Goal: Task Accomplishment & Management: Manage account settings

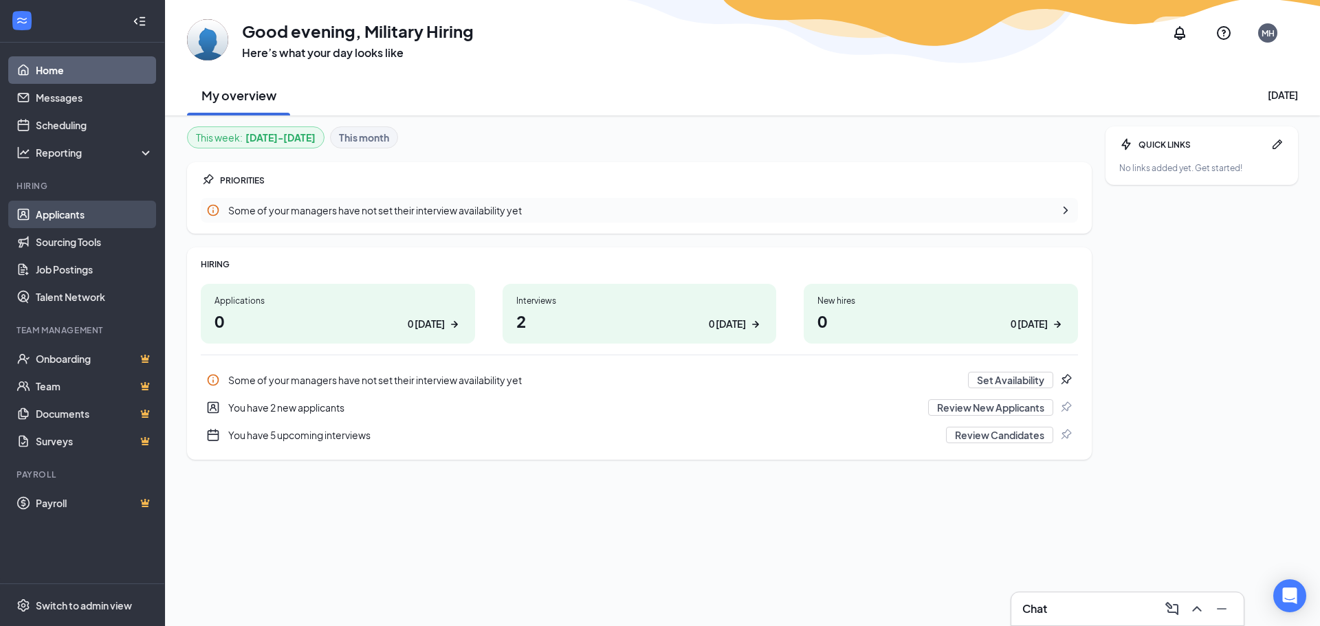
click at [78, 222] on link "Applicants" at bounding box center [95, 214] width 118 height 27
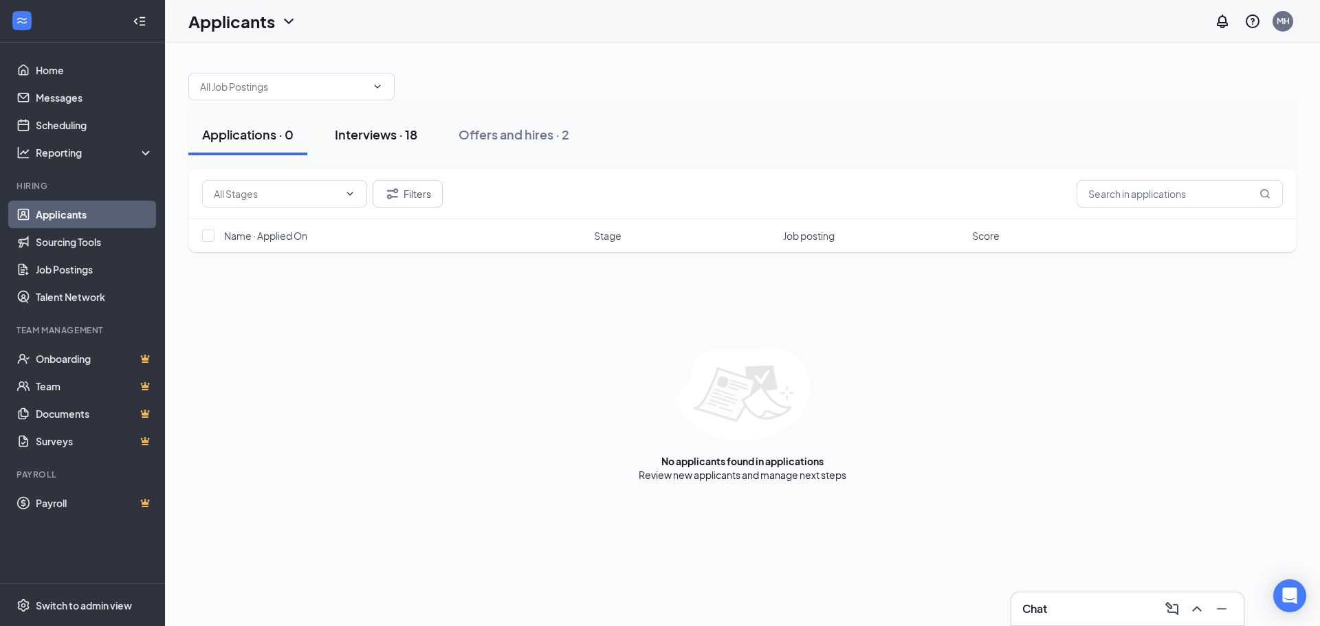
click at [417, 139] on div "Interviews · 18" at bounding box center [376, 134] width 82 height 17
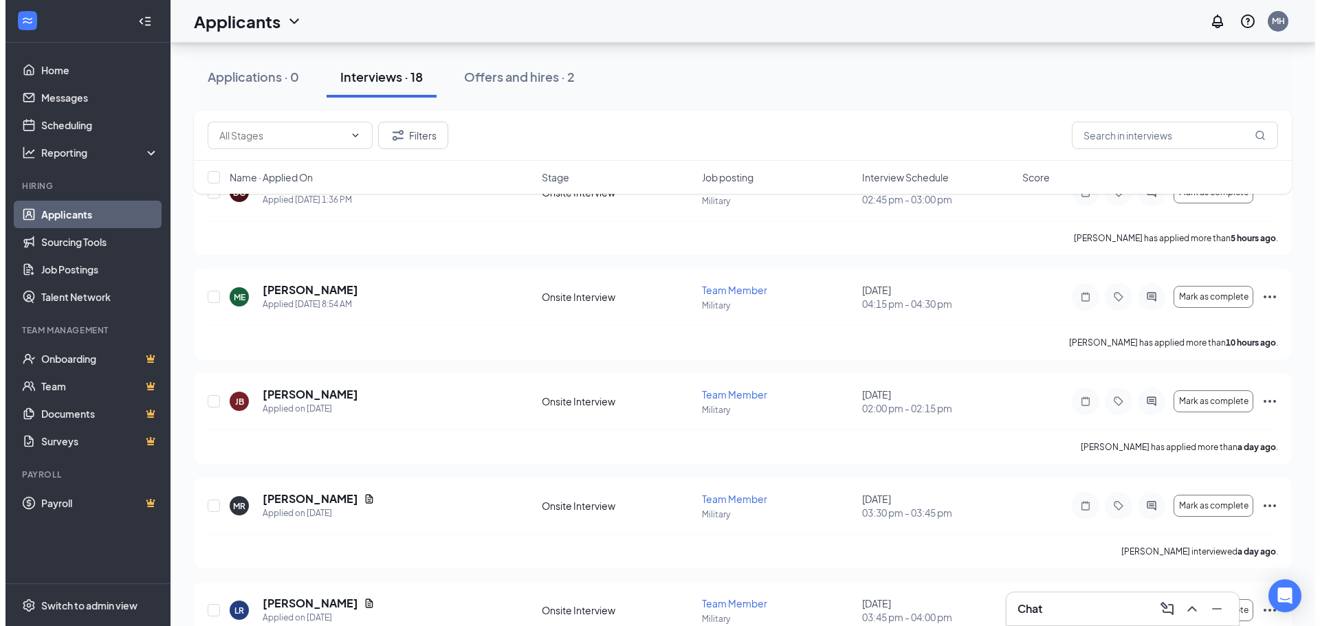
scroll to position [137, 0]
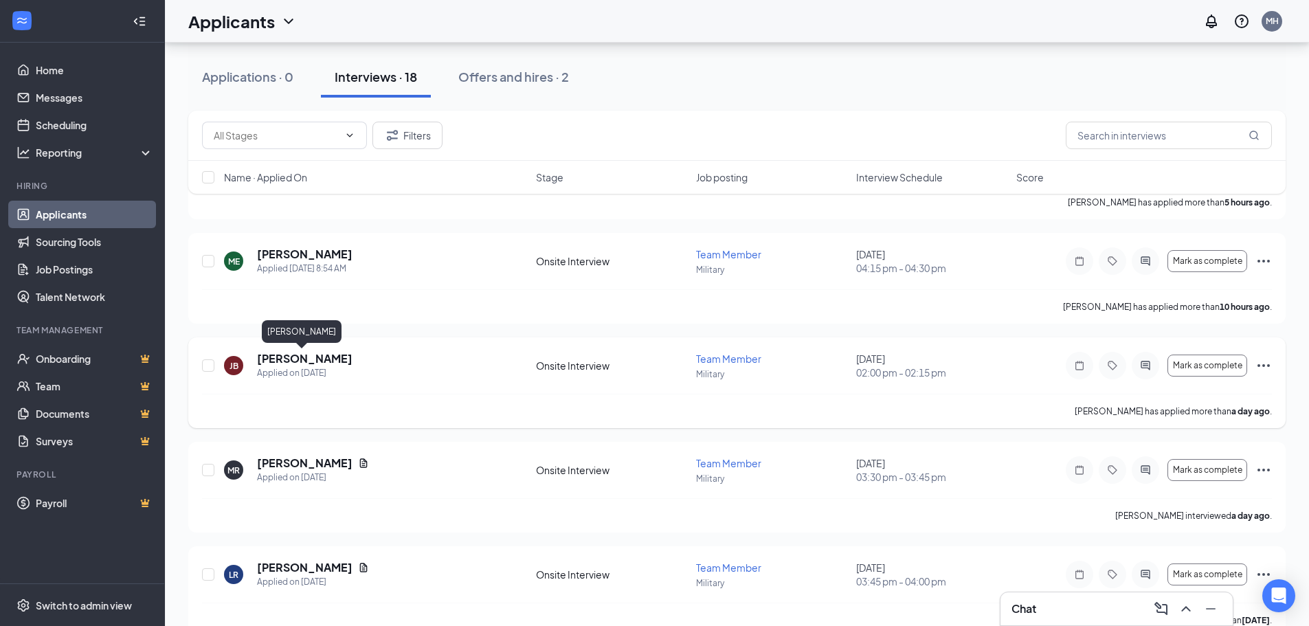
click at [299, 355] on h5 "[PERSON_NAME]" at bounding box center [305, 358] width 96 height 15
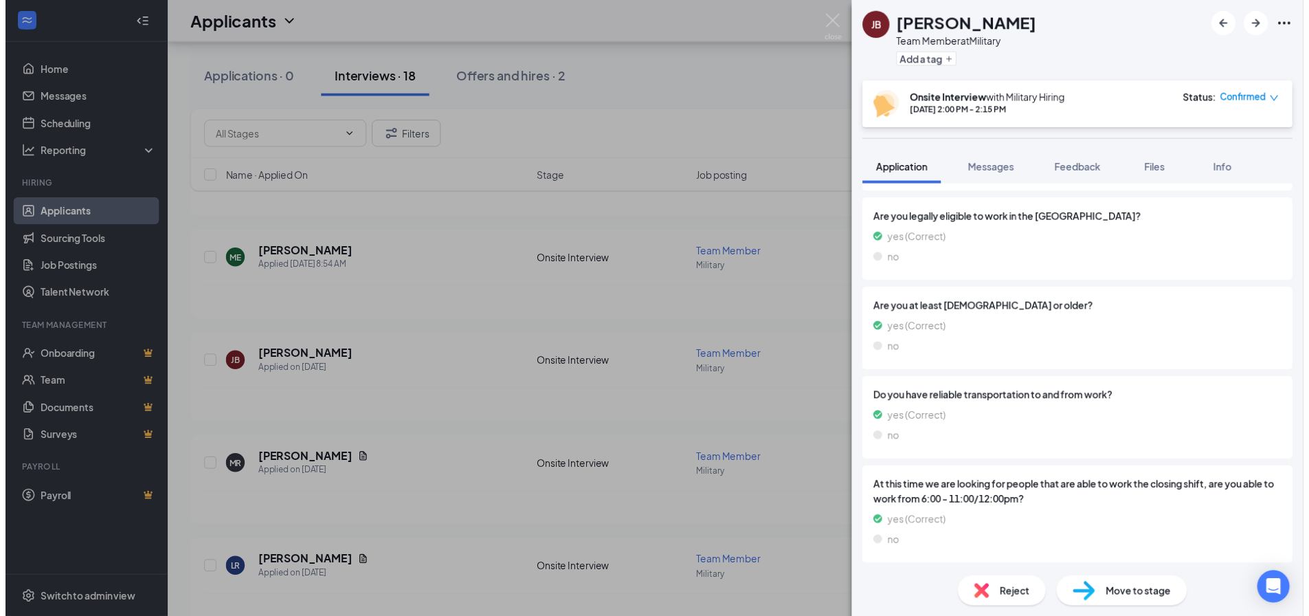
scroll to position [836, 0]
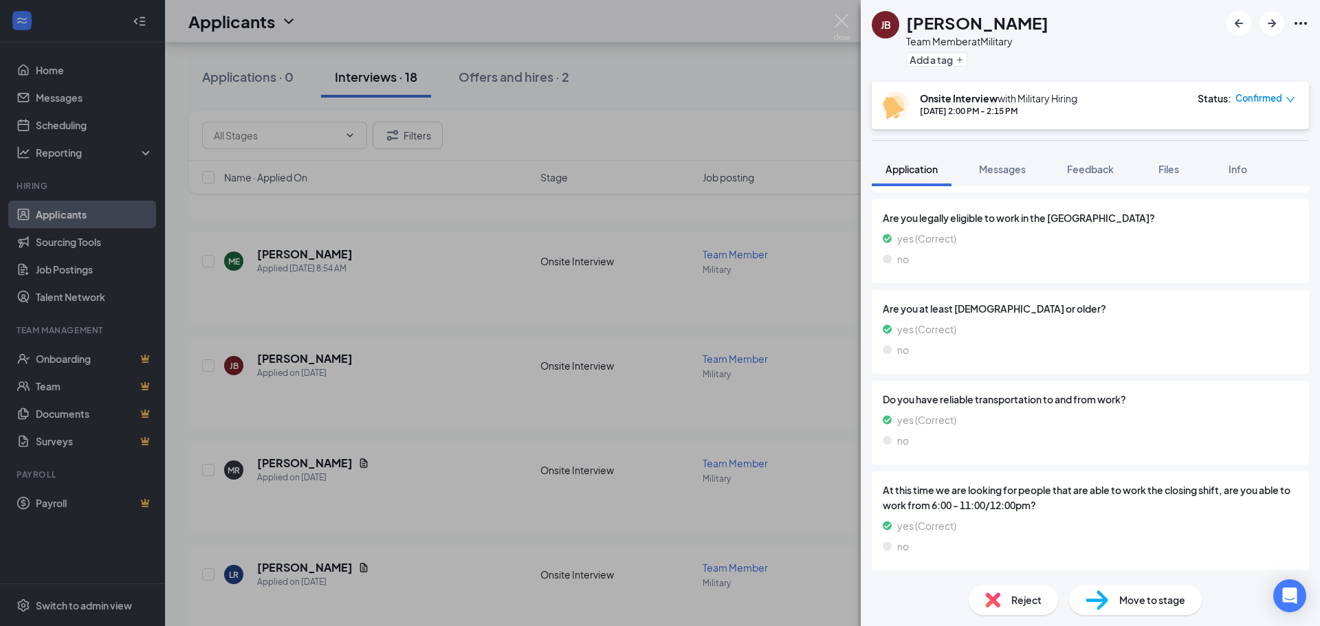
click at [335, 362] on div "[PERSON_NAME] Team Member at Military Add a tag Onsite Interview with Military …" at bounding box center [660, 313] width 1320 height 626
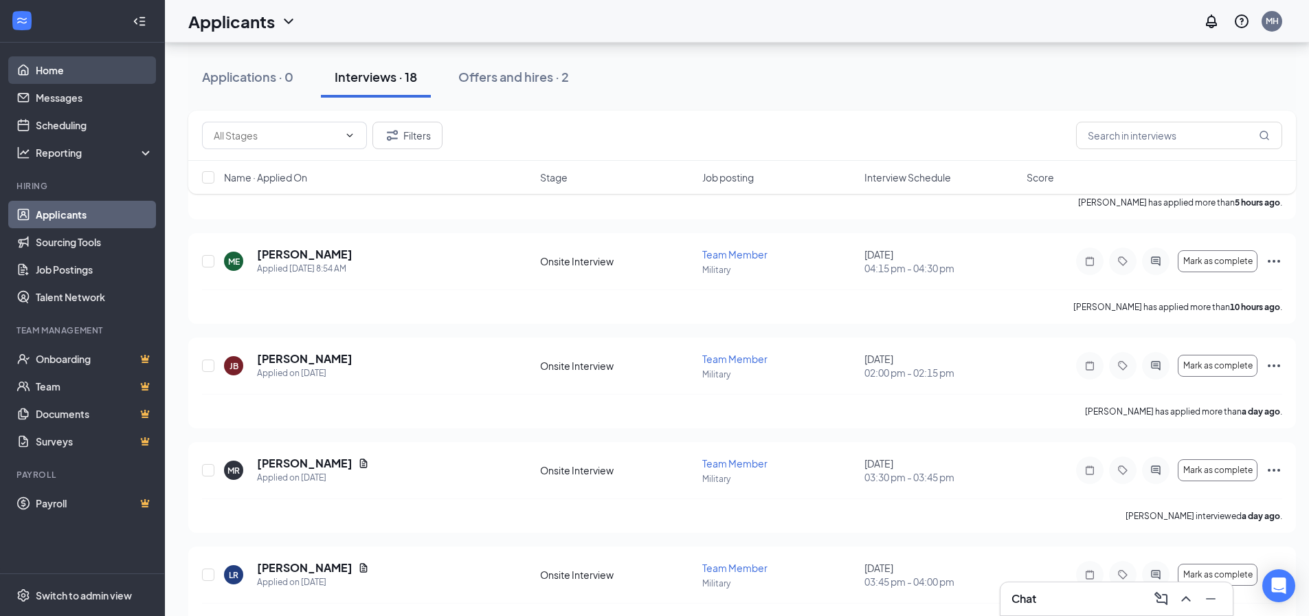
click at [52, 72] on link "Home" at bounding box center [95, 69] width 118 height 27
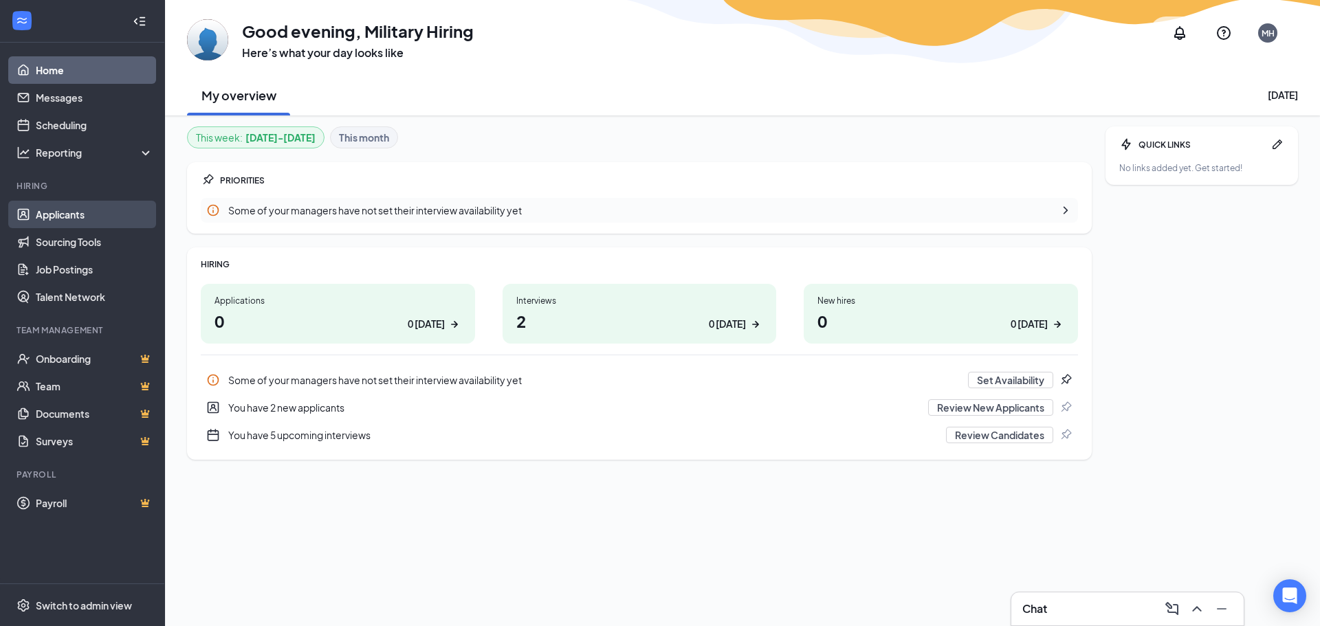
click at [52, 214] on link "Applicants" at bounding box center [95, 214] width 118 height 27
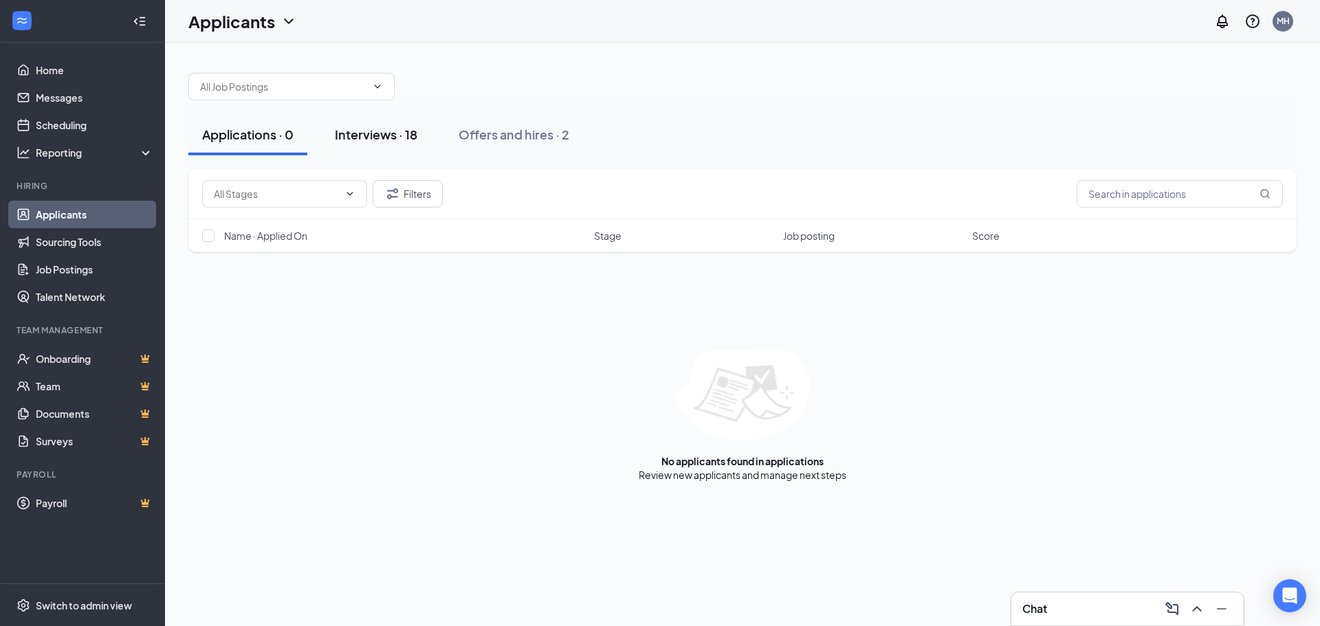
click at [376, 141] on div "Interviews · 18" at bounding box center [376, 134] width 82 height 17
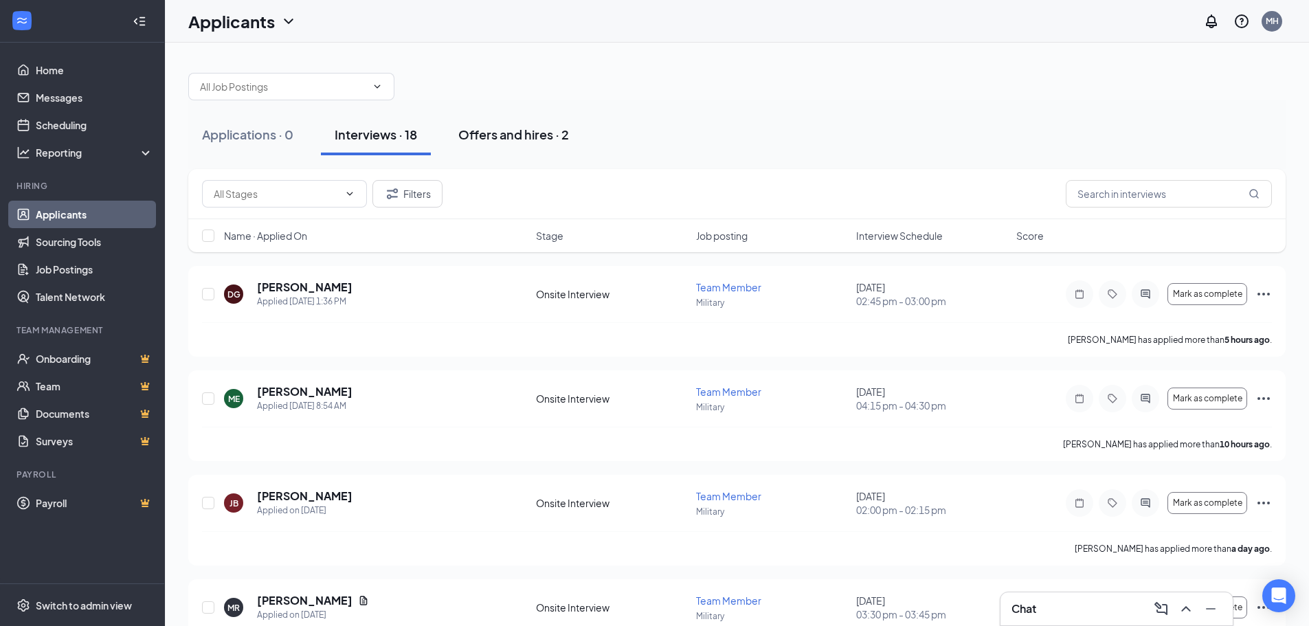
click at [500, 144] on button "Offers and hires · 2" at bounding box center [514, 134] width 138 height 41
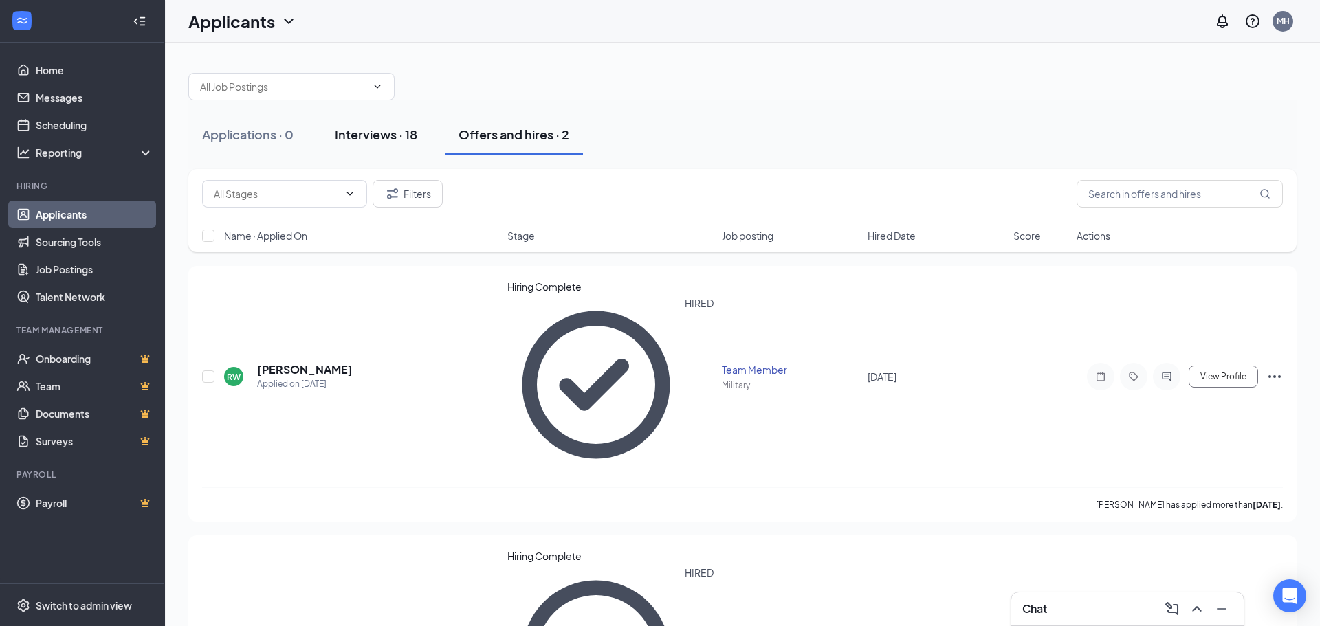
click at [371, 146] on button "Interviews · 18" at bounding box center [376, 134] width 110 height 41
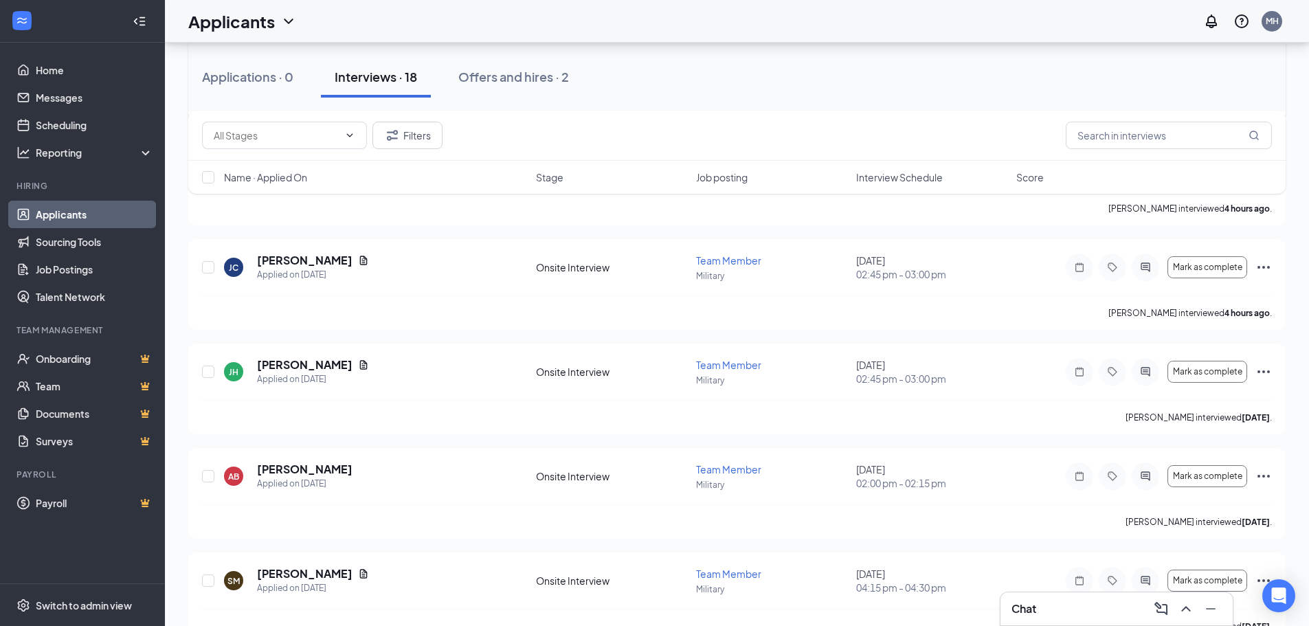
scroll to position [687, 0]
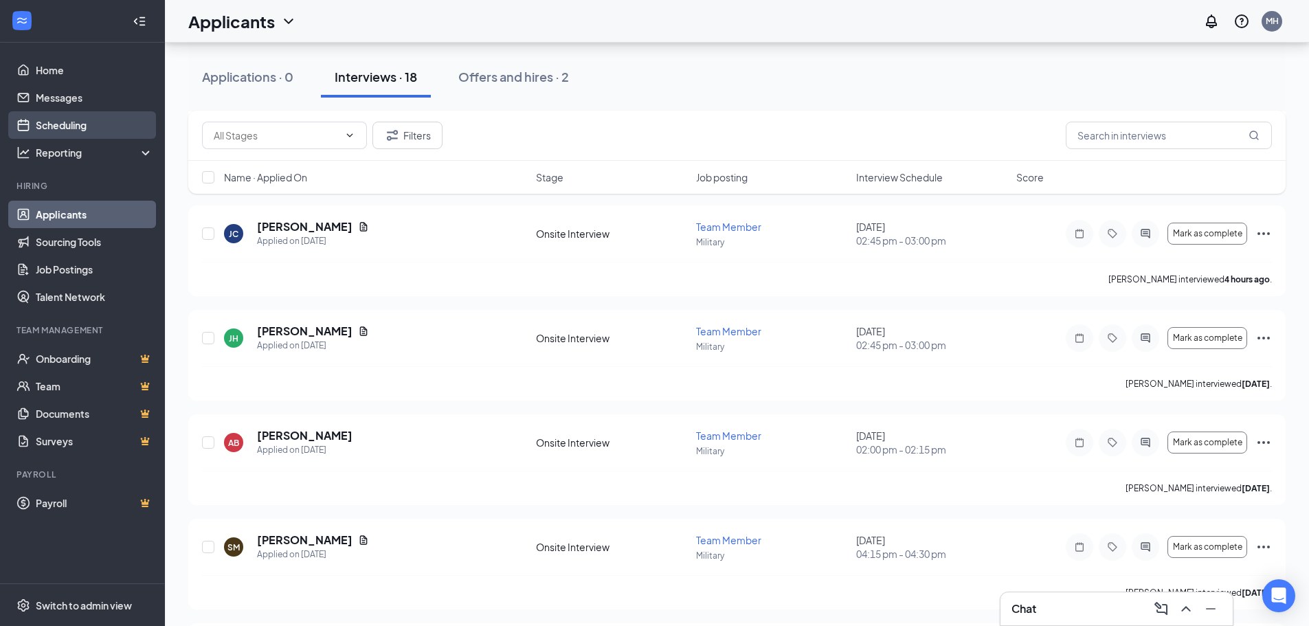
click at [68, 130] on link "Scheduling" at bounding box center [95, 124] width 118 height 27
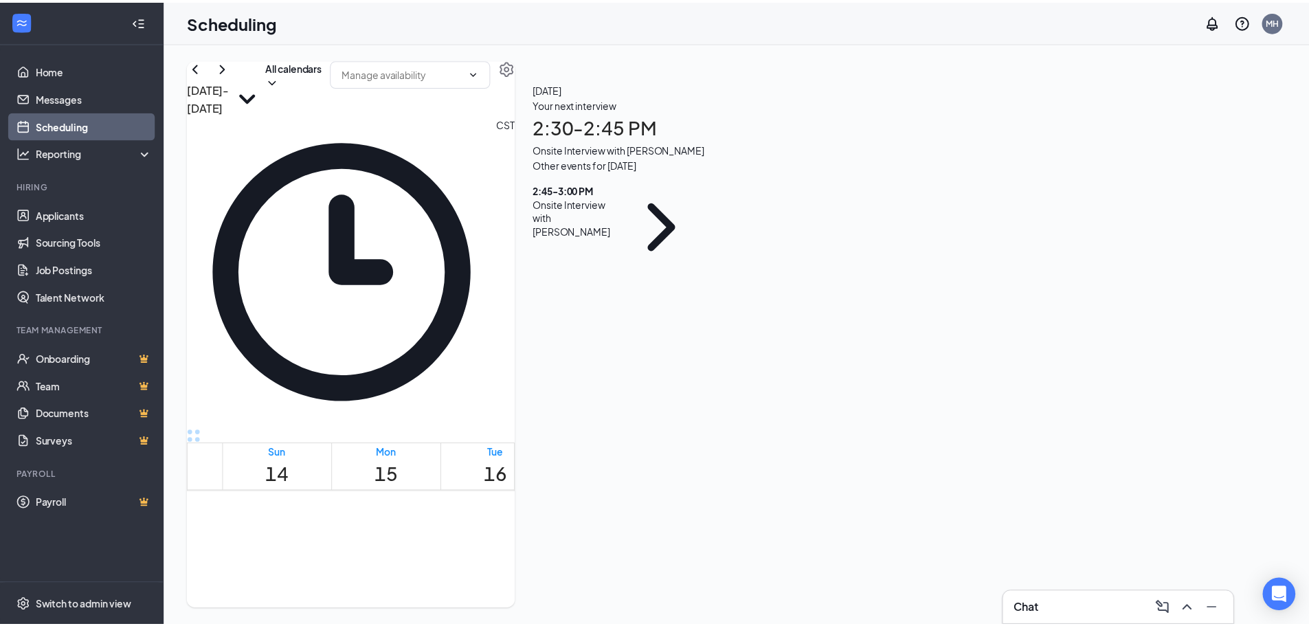
scroll to position [1088, 0]
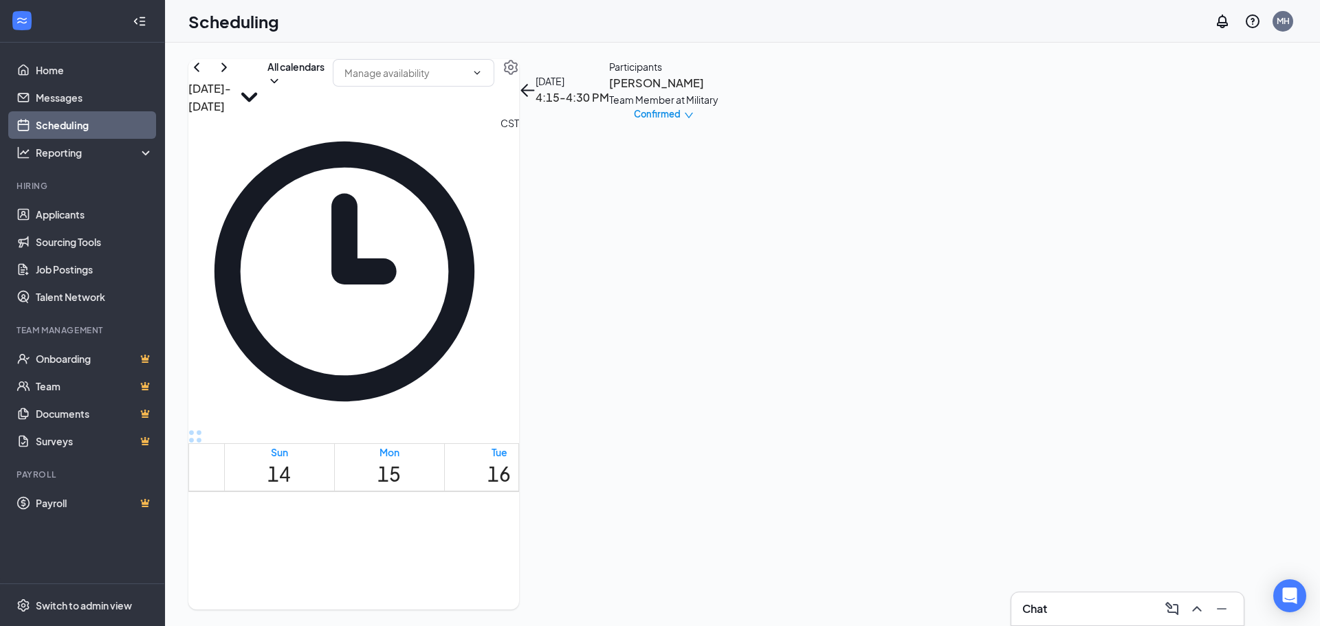
drag, startPoint x: 738, startPoint y: 483, endPoint x: 580, endPoint y: 373, distance: 193.0
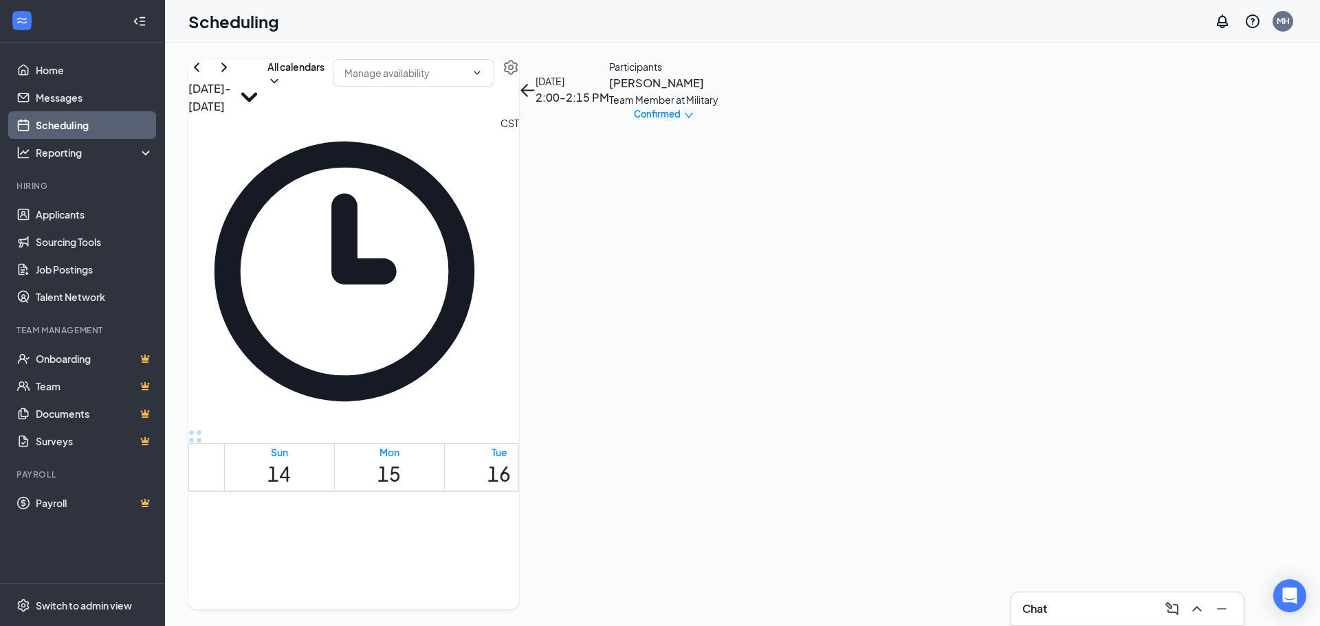
click at [79, 223] on link "Applicants" at bounding box center [95, 214] width 118 height 27
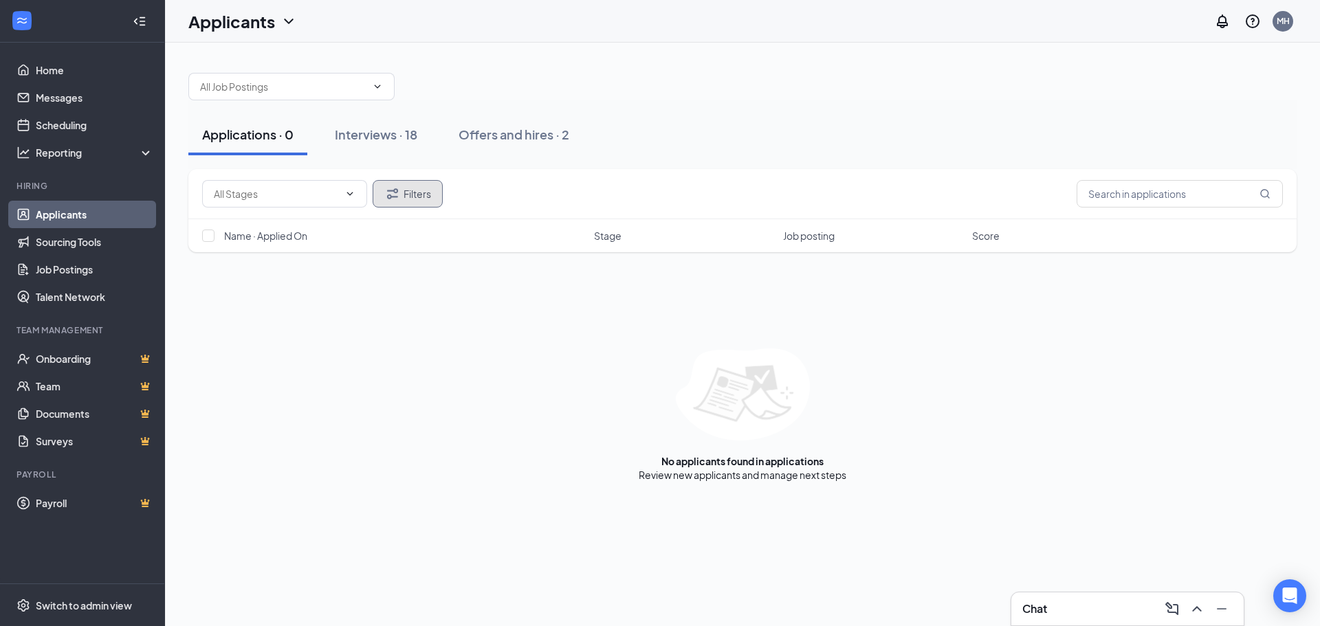
click at [434, 202] on button "Filters" at bounding box center [408, 193] width 70 height 27
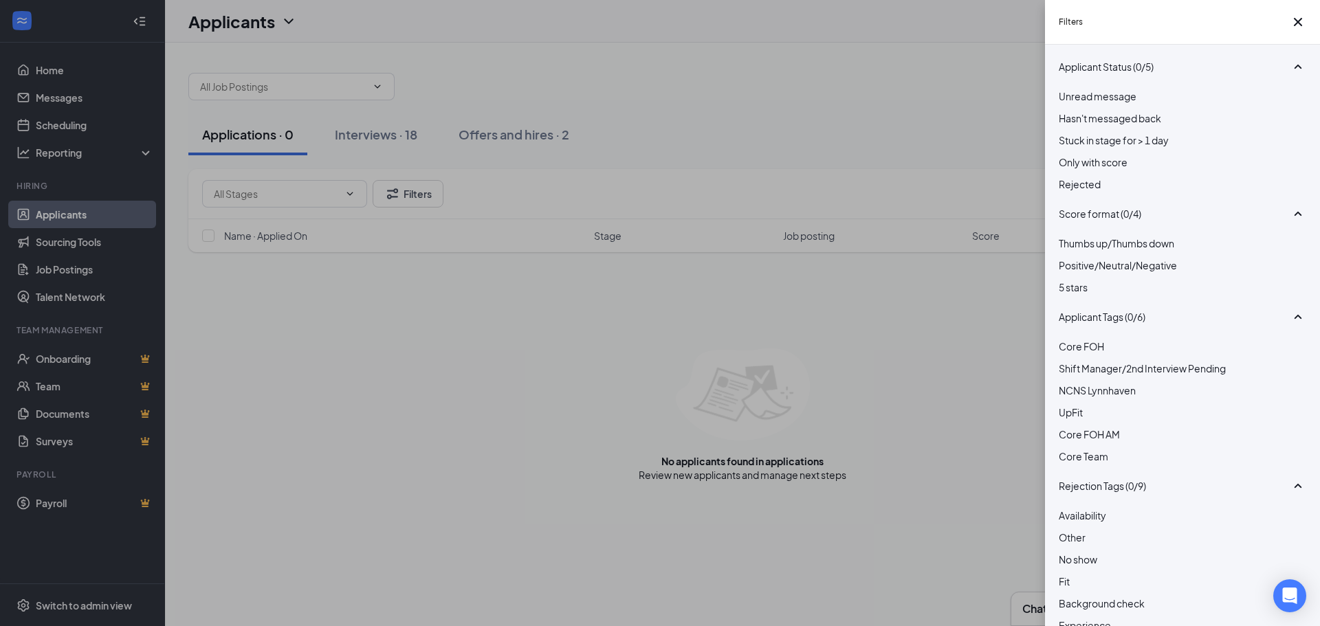
click at [1067, 177] on div at bounding box center [1181, 177] width 247 height 0
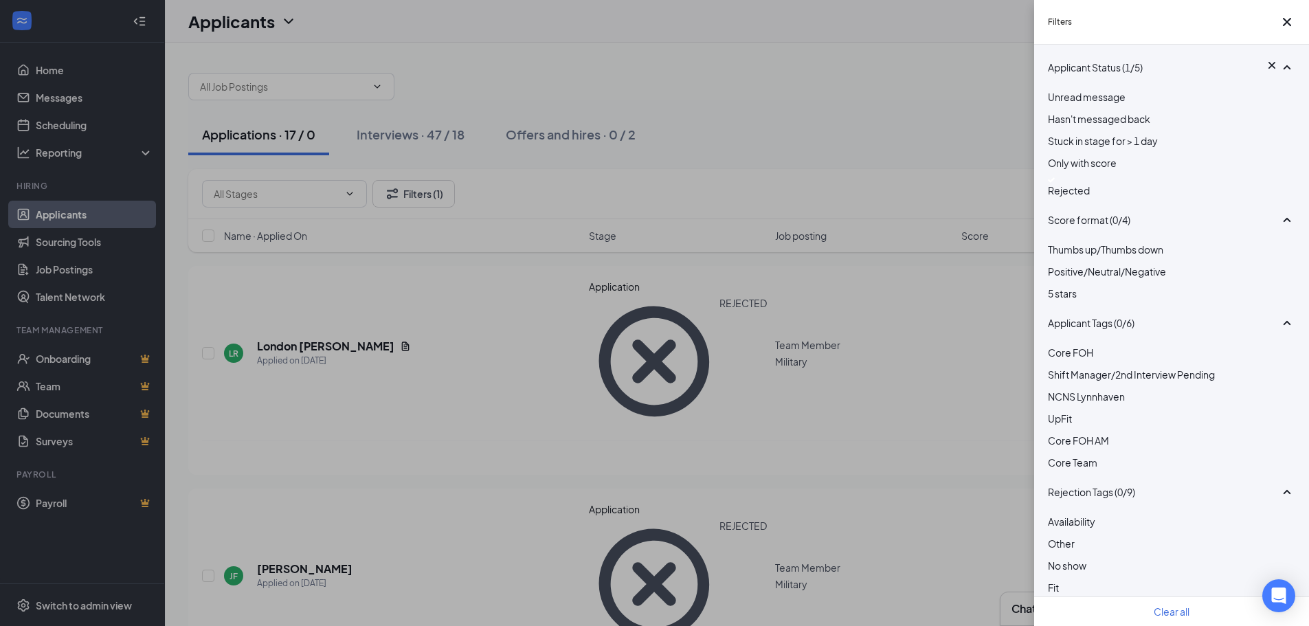
click at [412, 193] on div "Filters Applicant Status (1/5) Unread message Hasn't messaged back Stuck in sta…" at bounding box center [654, 313] width 1309 height 626
click at [424, 133] on div "Filters Applicant Status (1/5) Unread message Hasn't messaged back Stuck in sta…" at bounding box center [654, 313] width 1309 height 626
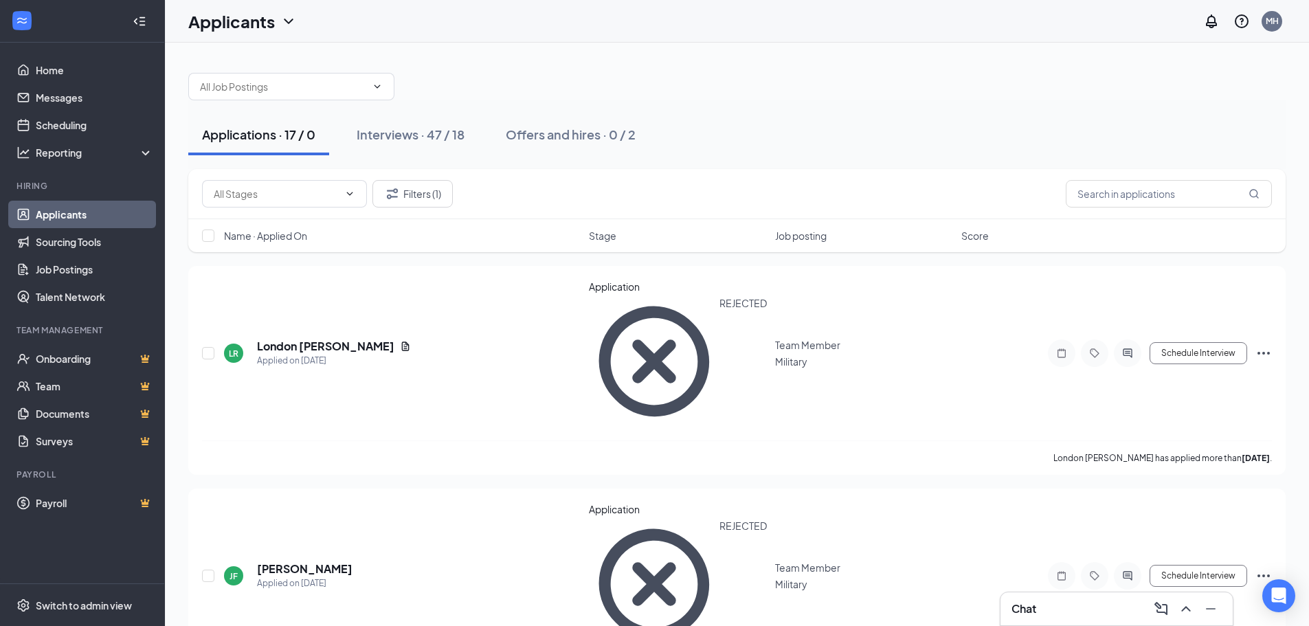
click at [424, 133] on div "Interviews · 47 / 18" at bounding box center [411, 134] width 108 height 17
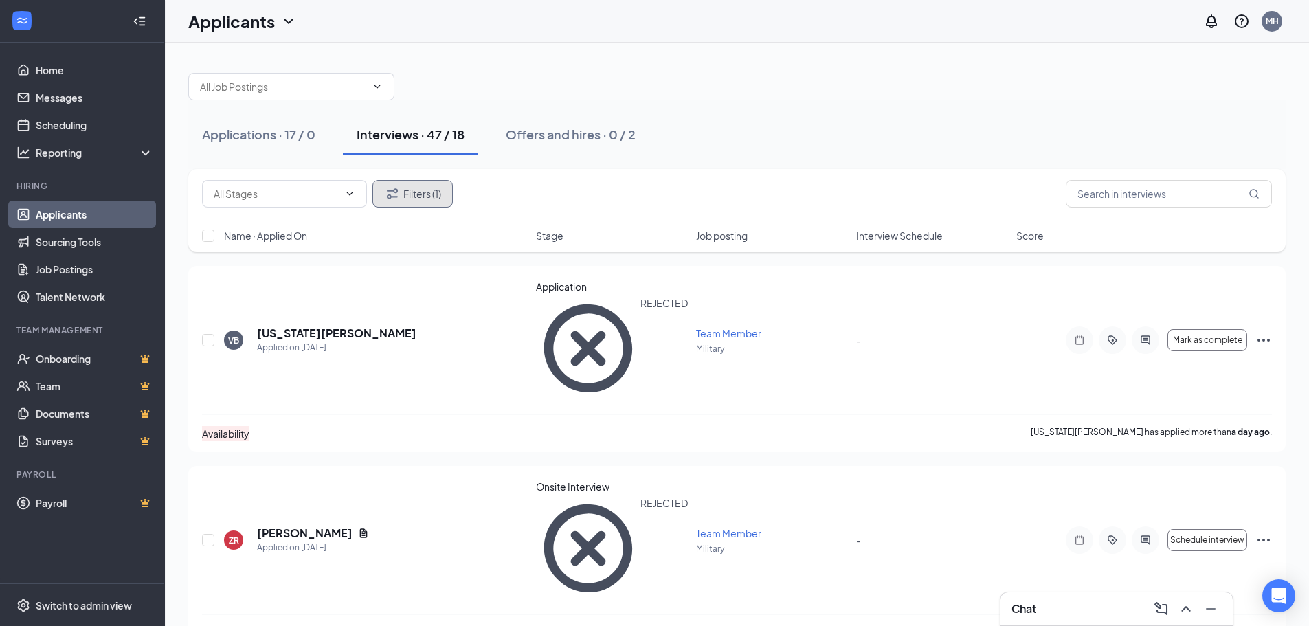
click at [432, 181] on button "Filters (1)" at bounding box center [413, 193] width 80 height 27
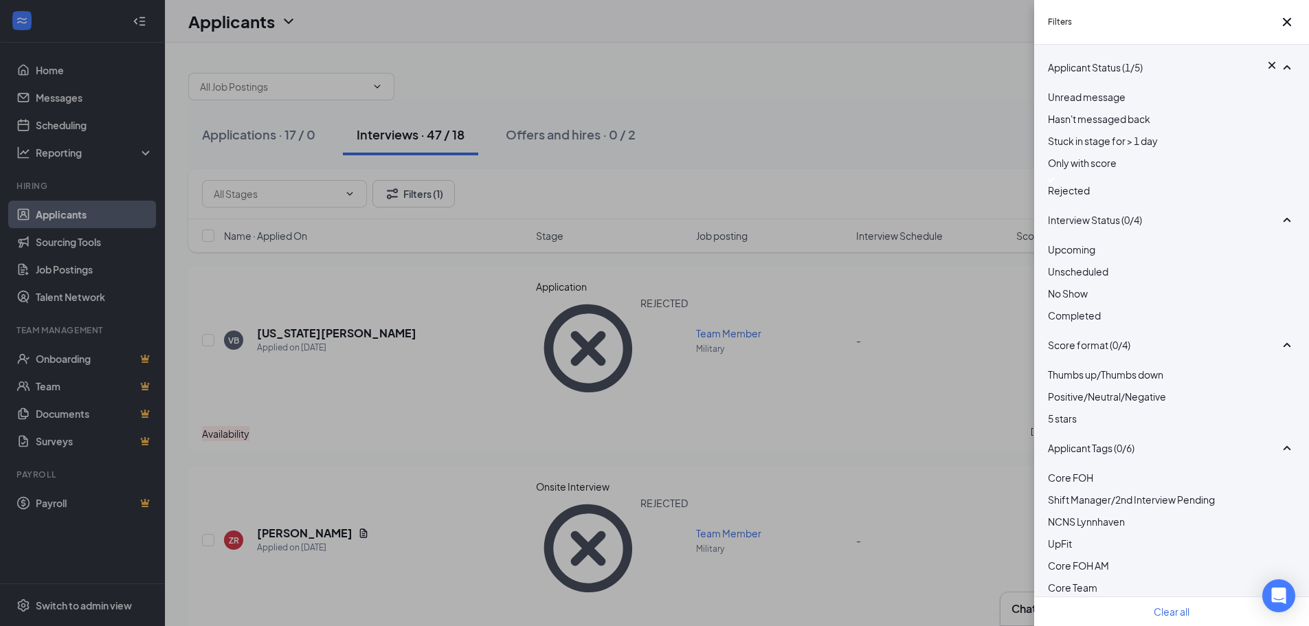
click at [1065, 198] on div "Rejected" at bounding box center [1171, 187] width 247 height 21
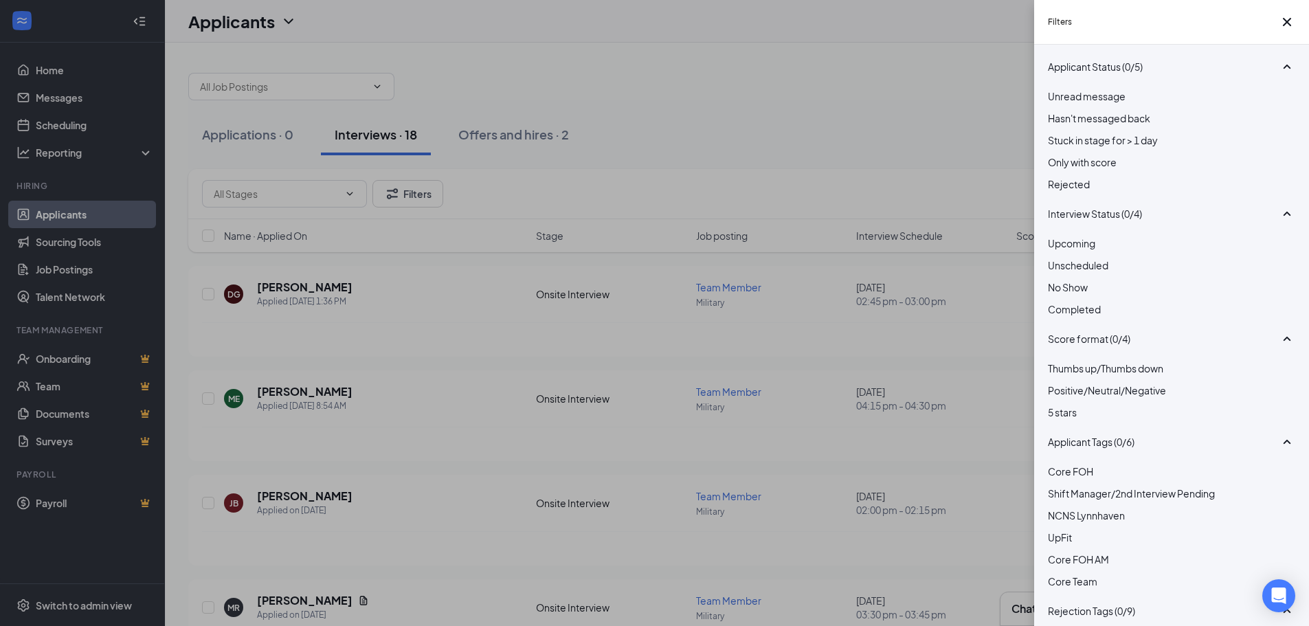
click at [390, 188] on div "Filters Applicant Status (0/5) Unread message Hasn't messaged back Stuck in sta…" at bounding box center [654, 313] width 1309 height 626
click at [714, 38] on div "Filters Applicant Status (0/5) Unread message Hasn't messaged back Stuck in sta…" at bounding box center [654, 313] width 1309 height 626
